Goal: Task Accomplishment & Management: Use online tool/utility

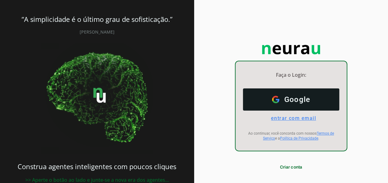
click at [296, 119] on span "entrar com email" at bounding box center [291, 118] width 50 height 6
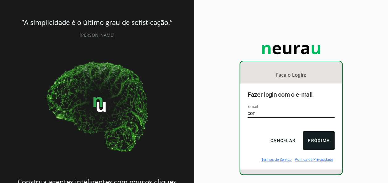
type input "[EMAIL_ADDRESS][DOMAIN_NAME]"
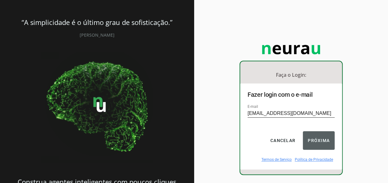
click at [321, 139] on button "Próxima" at bounding box center [319, 140] width 32 height 19
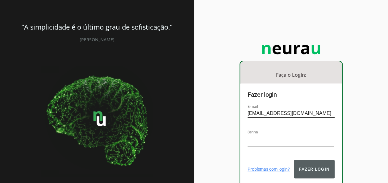
click at [311, 164] on button "Fazer login" at bounding box center [314, 169] width 41 height 19
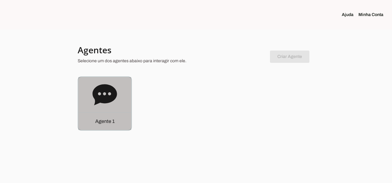
click at [99, 97] on icon at bounding box center [105, 94] width 24 height 21
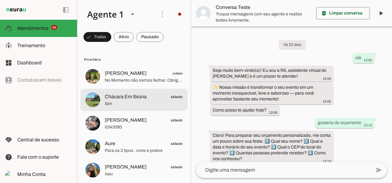
scroll to position [415, 0]
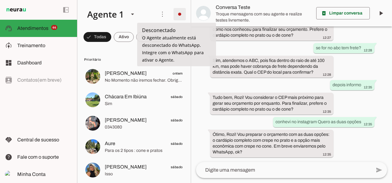
click at [176, 10] on span at bounding box center [179, 14] width 15 height 15
click at [146, 38] on span "O Agente atualmente está desconectado do WhatsApp. Integre com o WhatsApp para …" at bounding box center [173, 49] width 62 height 28
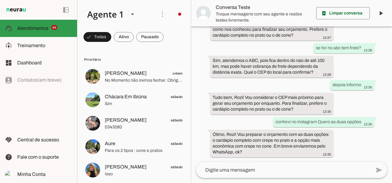
click at [41, 28] on span "Atendimentos" at bounding box center [32, 28] width 31 height 5
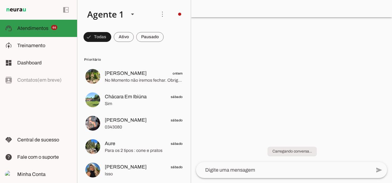
scroll to position [415, 0]
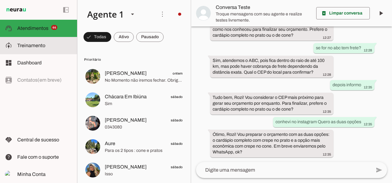
click at [31, 43] on span "Treinamento" at bounding box center [31, 45] width 28 height 5
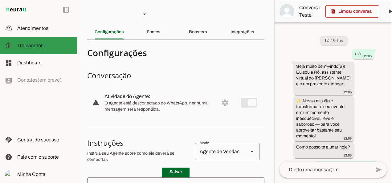
scroll to position [786, 0]
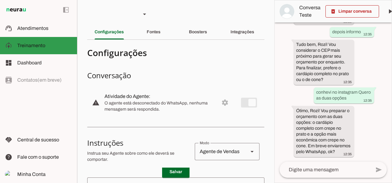
click at [36, 47] on span "Treinamento" at bounding box center [31, 45] width 28 height 5
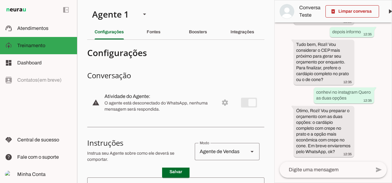
click at [245, 107] on md-item "warning settings Atividade do Agente: O agente está desconectado do WhatsApp, n…" at bounding box center [175, 102] width 177 height 27
click at [220, 102] on md-item "warning settings Atividade do Agente: O agente está desconectado do WhatsApp, n…" at bounding box center [175, 102] width 177 height 27
click at [0, 0] on slot "Atividade do Agente:" at bounding box center [0, 0] width 0 height 0
click at [242, 23] on section "Agente 1 Criar Agente Você atingiu o limite de IAs Neurau permitidas. Atualize …" at bounding box center [175, 91] width 197 height 183
click at [0, 0] on slot "Integrações" at bounding box center [0, 0] width 0 height 0
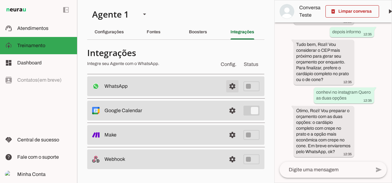
click at [233, 87] on span at bounding box center [232, 86] width 15 height 15
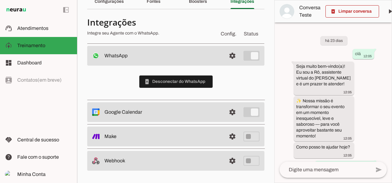
scroll to position [30, 0]
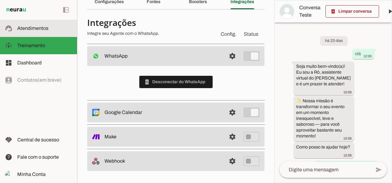
click at [49, 32] on md-item "support_agent Atendimentos Atendimentos" at bounding box center [38, 28] width 77 height 17
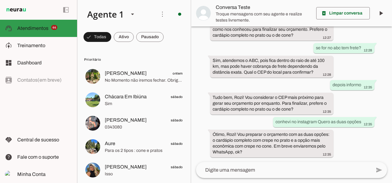
scroll to position [415, 0]
